Goal: Task Accomplishment & Management: Complete application form

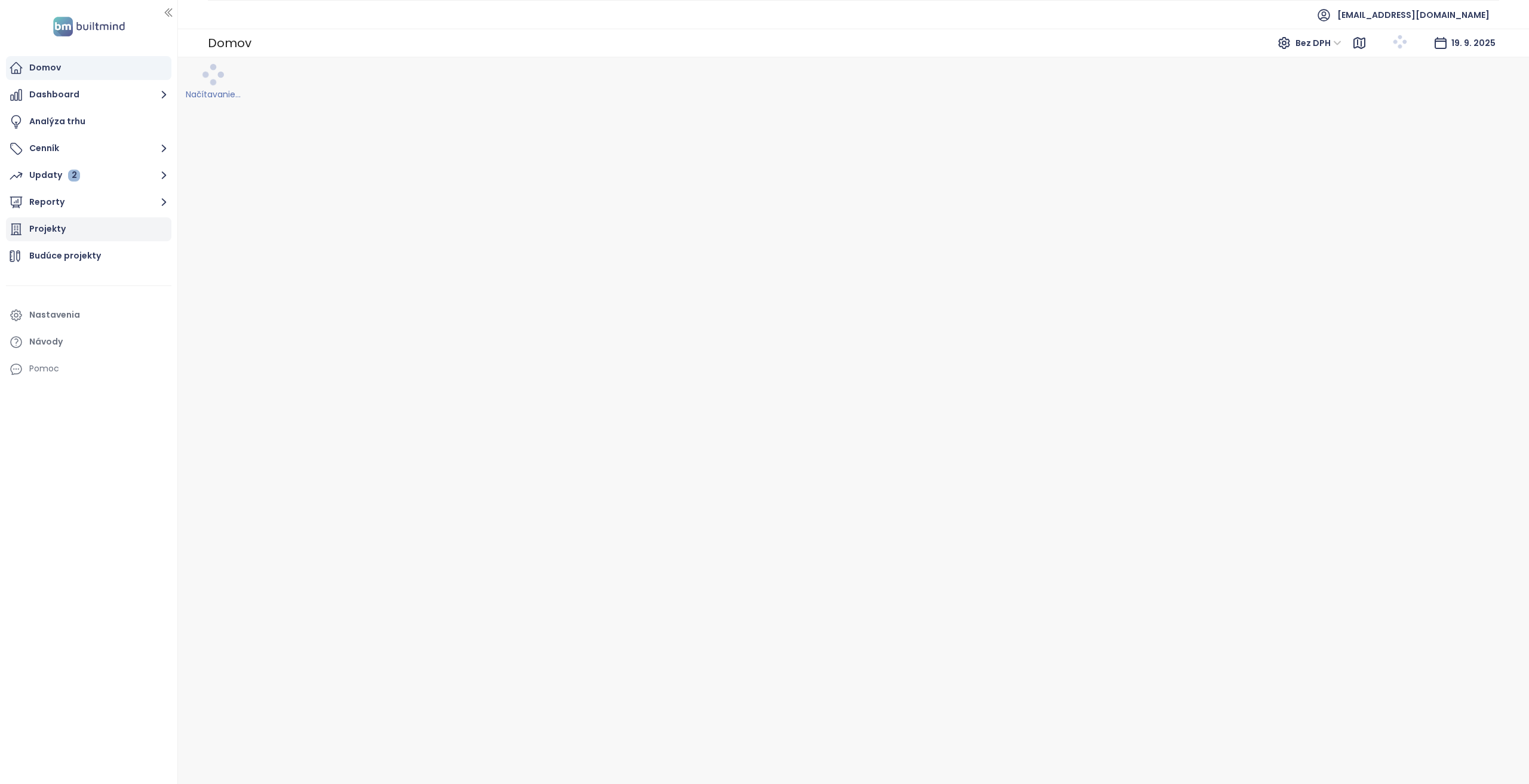
click at [69, 235] on div "Projekty" at bounding box center [89, 229] width 165 height 24
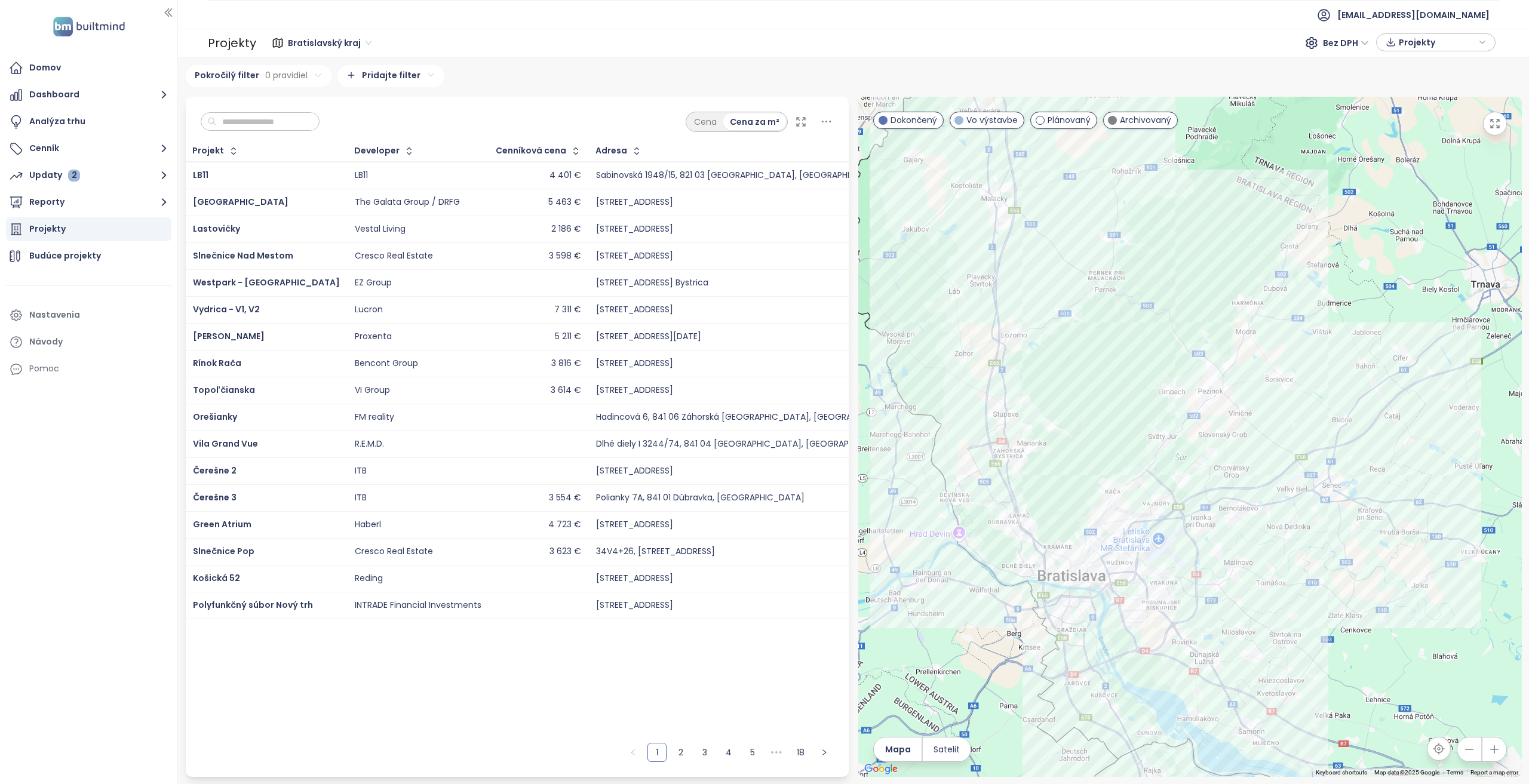
click at [264, 119] on input "text" at bounding box center [265, 122] width 97 height 18
paste input "**********"
type input "**********"
